Goal: Book appointment/travel/reservation

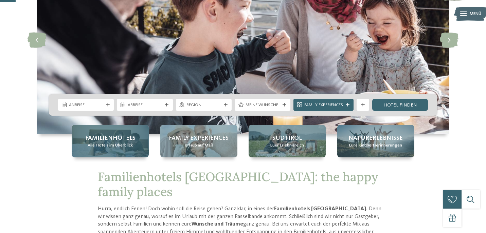
click at [104, 152] on div "Familienhotels Alle Hotels im Überblick" at bounding box center [110, 141] width 77 height 33
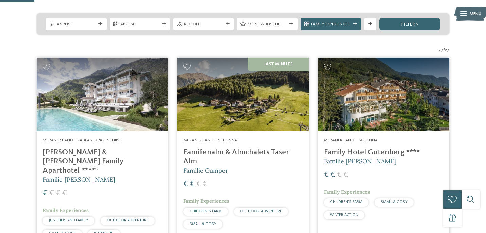
scroll to position [146, 0]
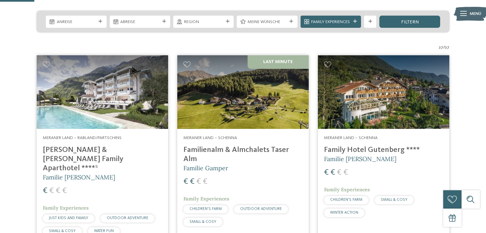
click at [265, 152] on h4 "Familienalm & Almchalets Taser Alm" at bounding box center [242, 155] width 119 height 18
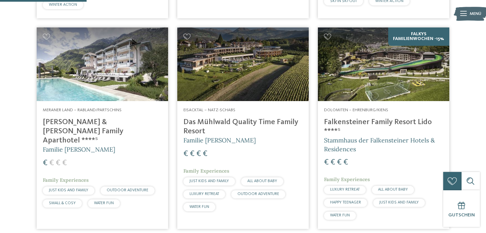
scroll to position [368, 0]
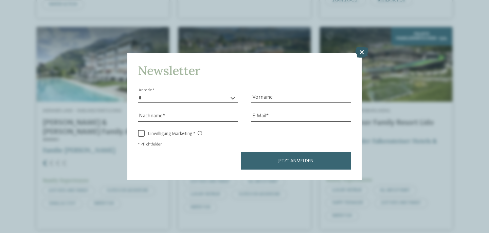
click at [360, 53] on icon at bounding box center [361, 52] width 13 height 11
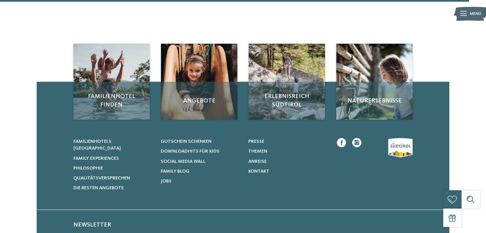
scroll to position [1988, 0]
